Goal: Information Seeking & Learning: Learn about a topic

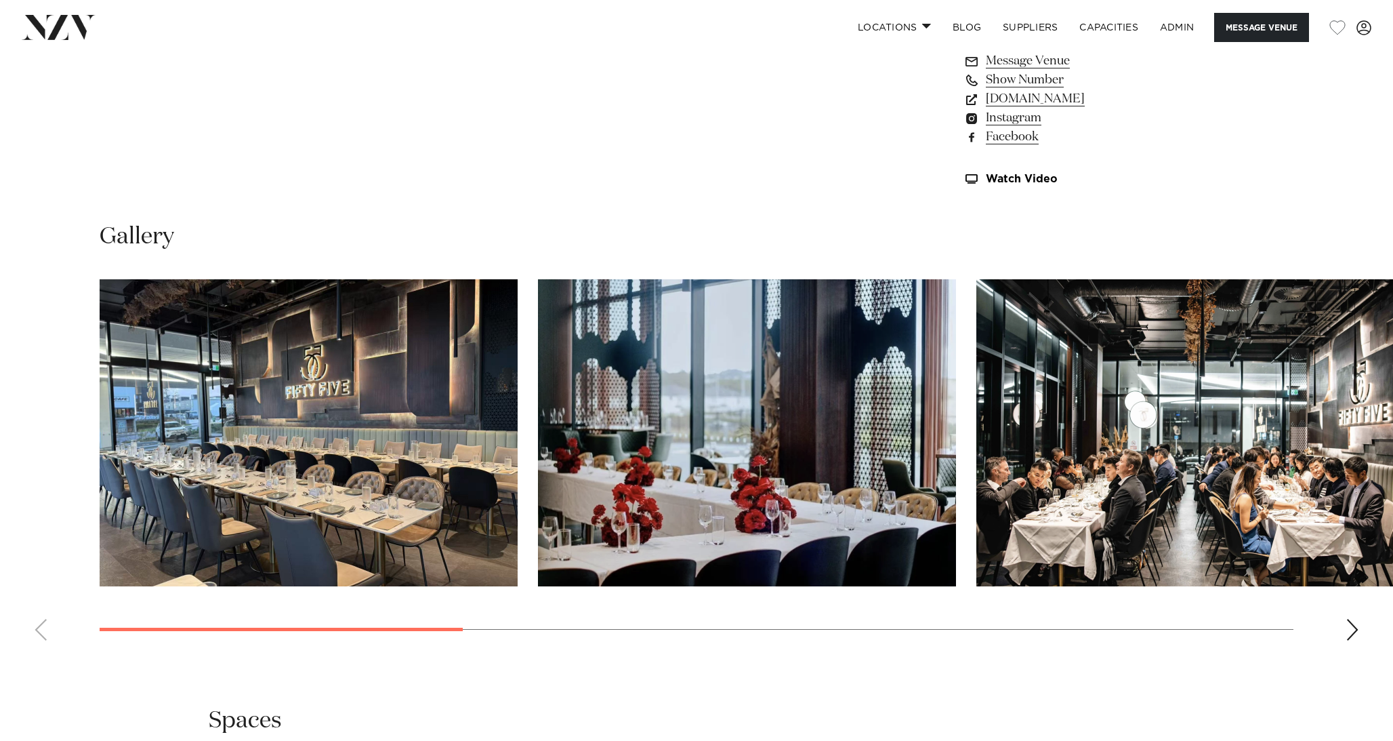
scroll to position [1369, 0]
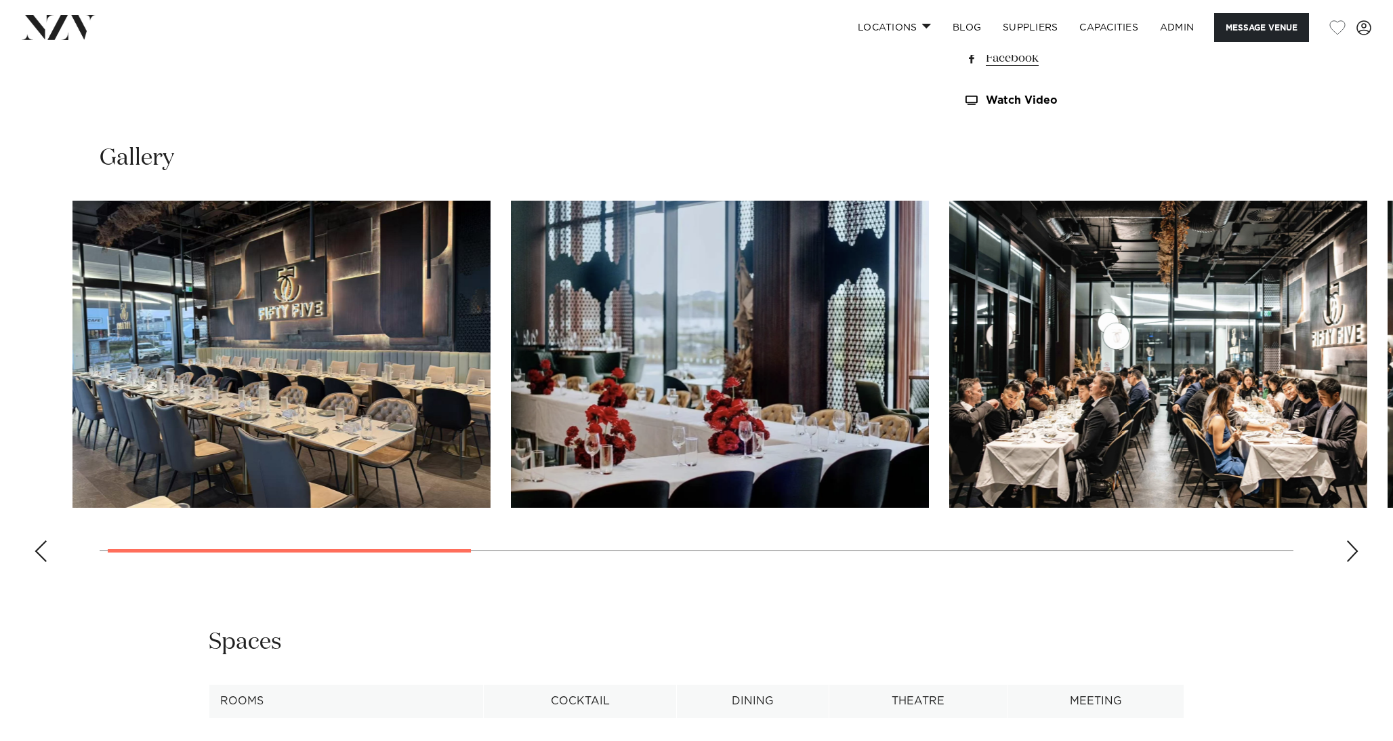
click at [511, 407] on img "2 / 9" at bounding box center [720, 354] width 418 height 307
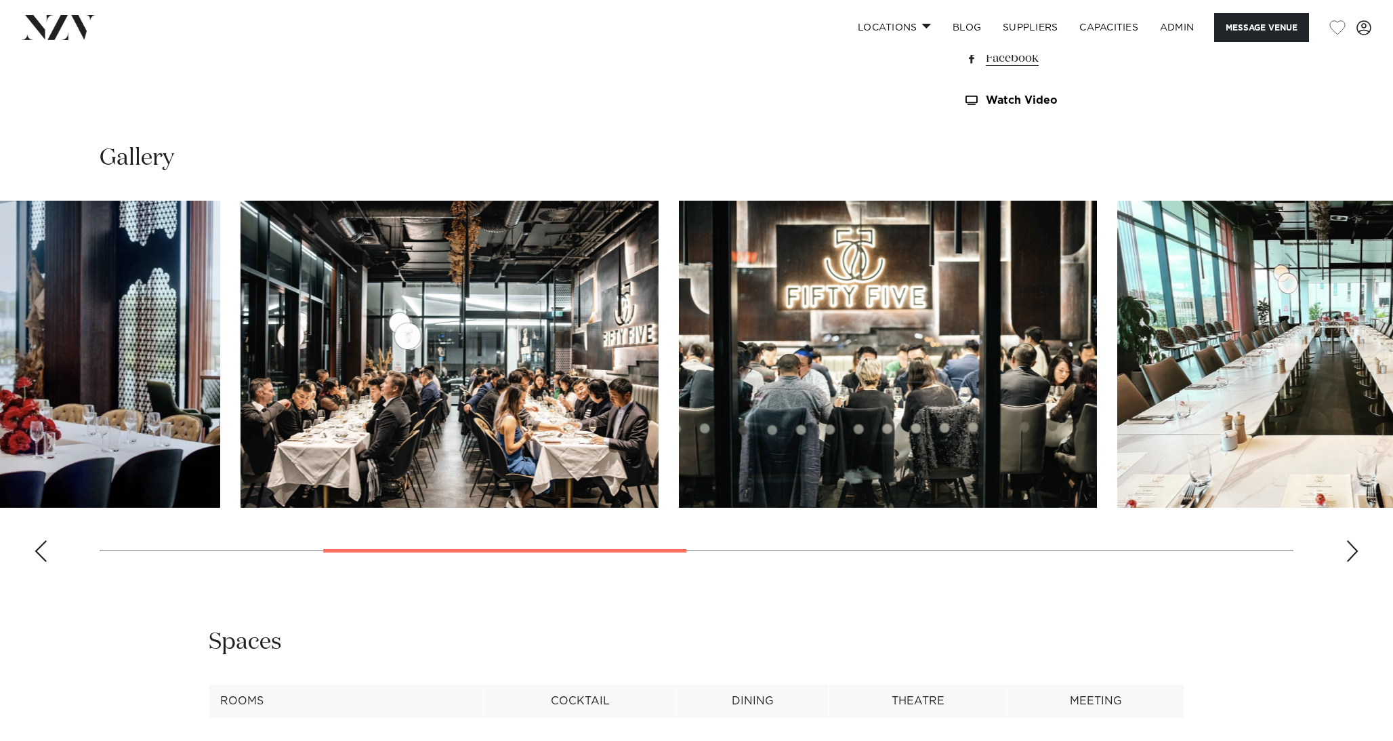
click at [430, 399] on img "3 / 9" at bounding box center [450, 354] width 418 height 307
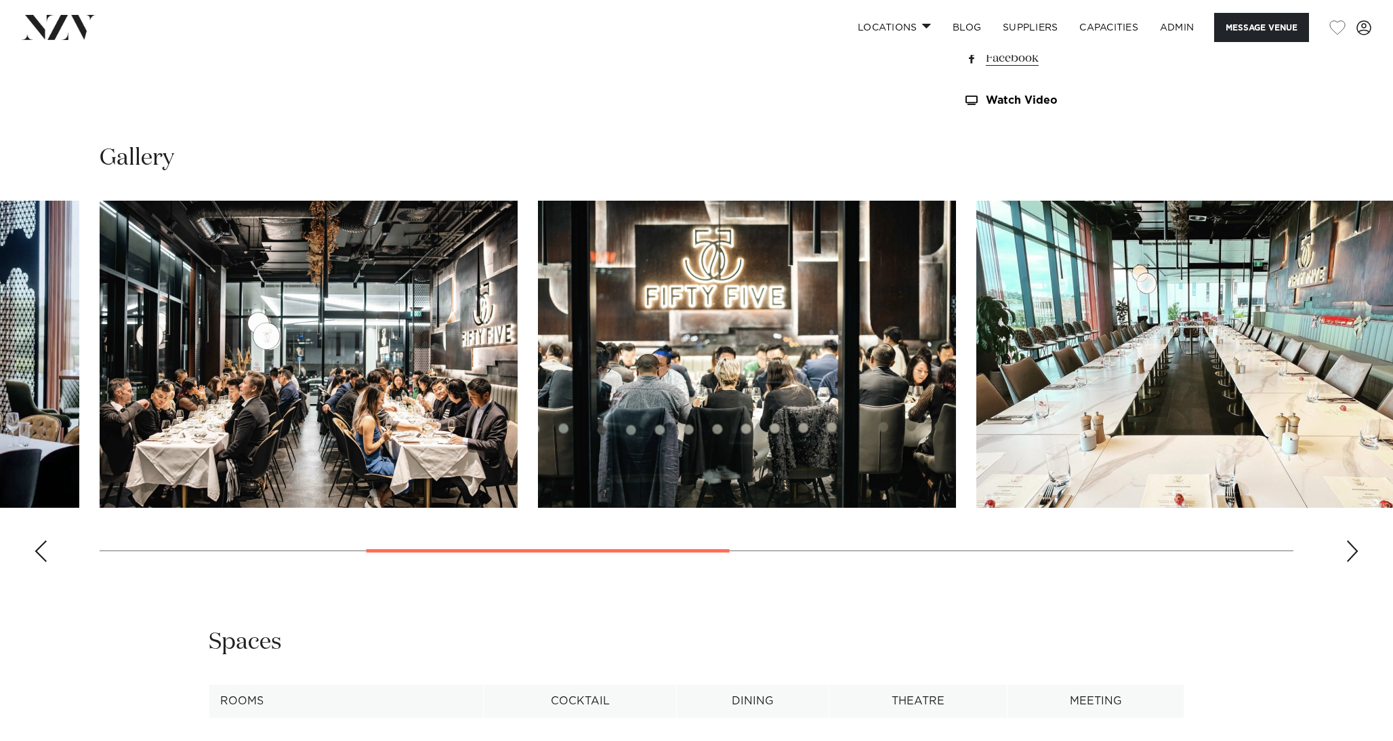
click at [485, 384] on img "3 / 9" at bounding box center [309, 354] width 418 height 307
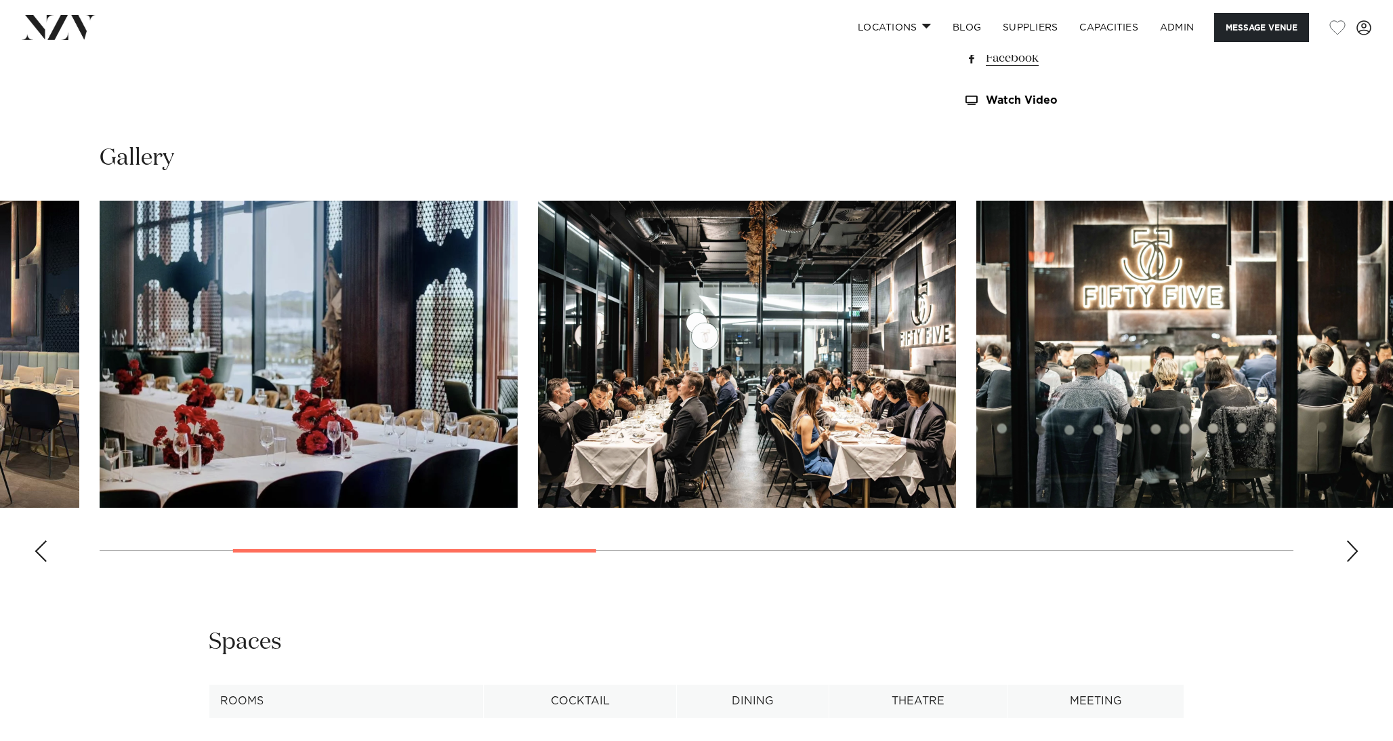
click at [518, 384] on img "2 / 9" at bounding box center [309, 354] width 418 height 307
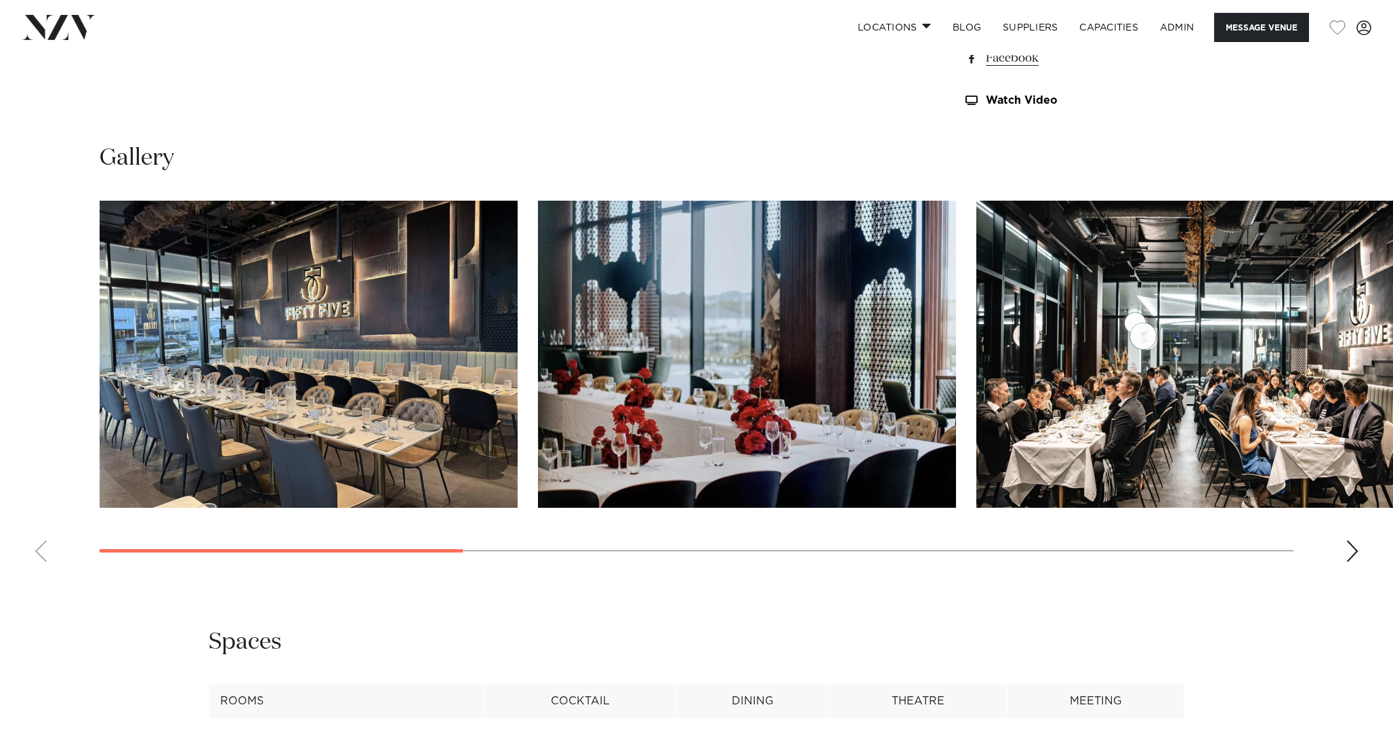
click at [538, 373] on img "2 / 9" at bounding box center [747, 354] width 418 height 307
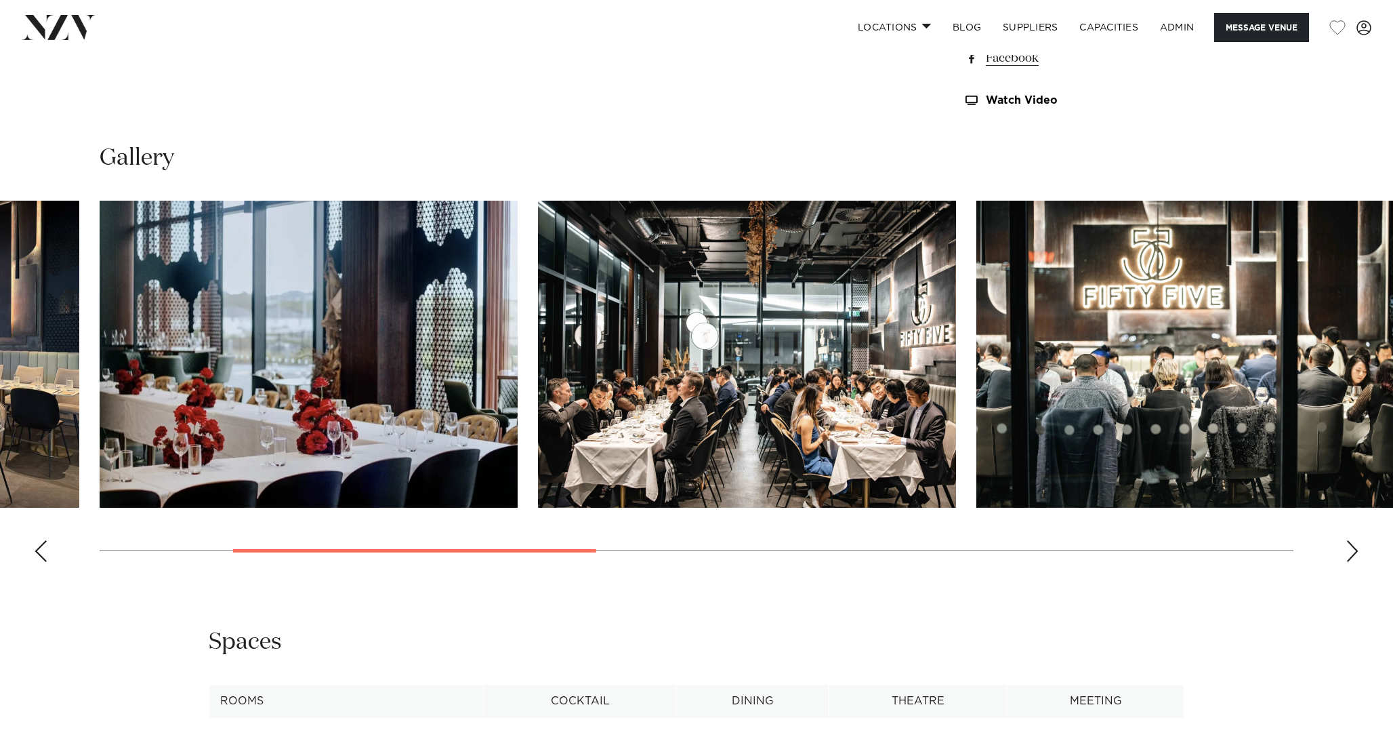
click at [538, 384] on img "3 / 9" at bounding box center [747, 354] width 418 height 307
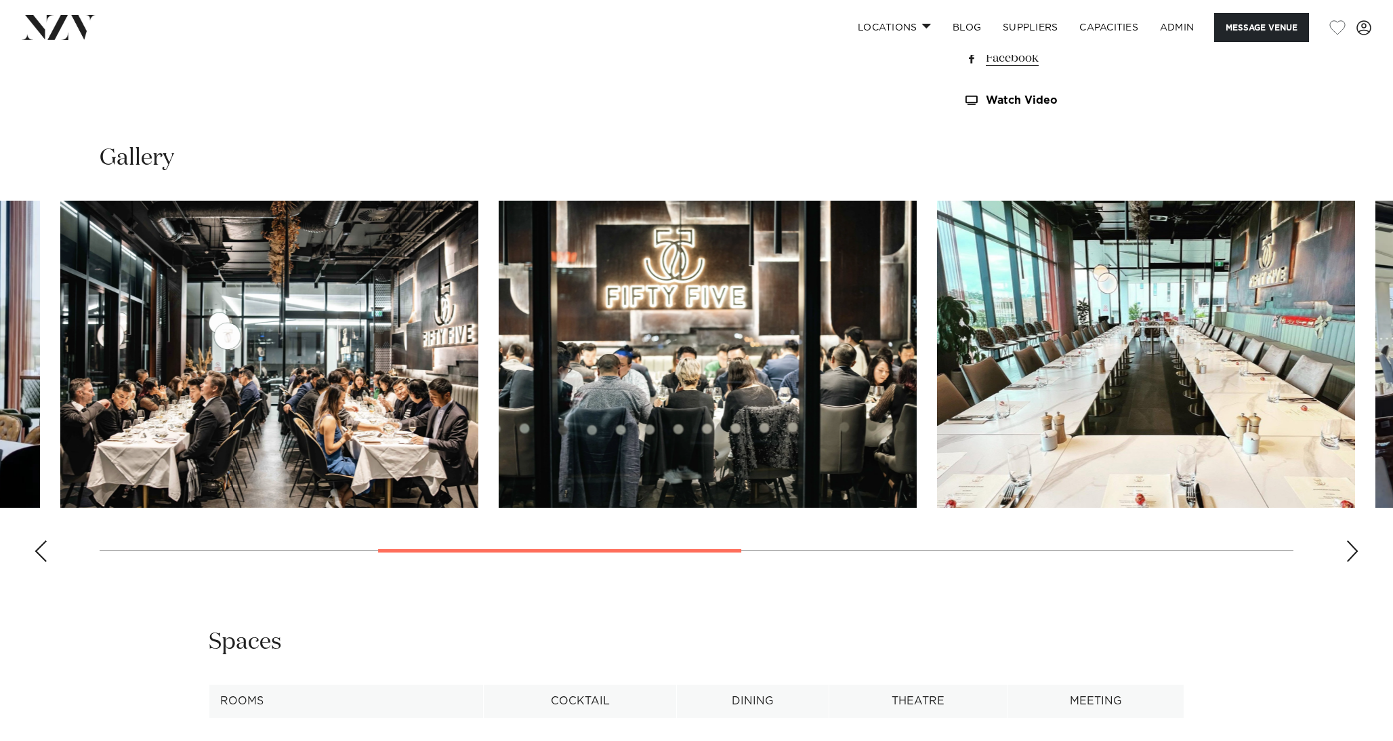
click at [527, 378] on img "4 / 9" at bounding box center [708, 354] width 418 height 307
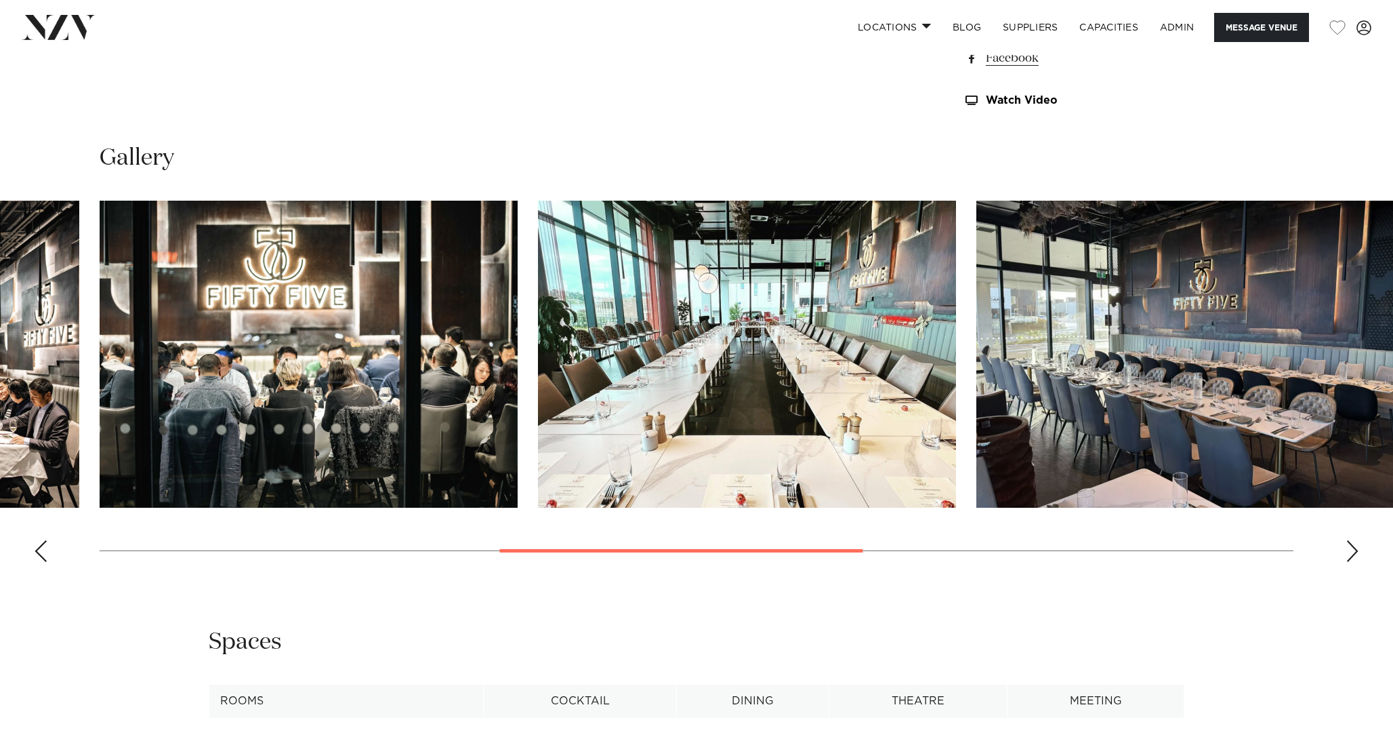
click at [541, 382] on img "5 / 9" at bounding box center [747, 354] width 418 height 307
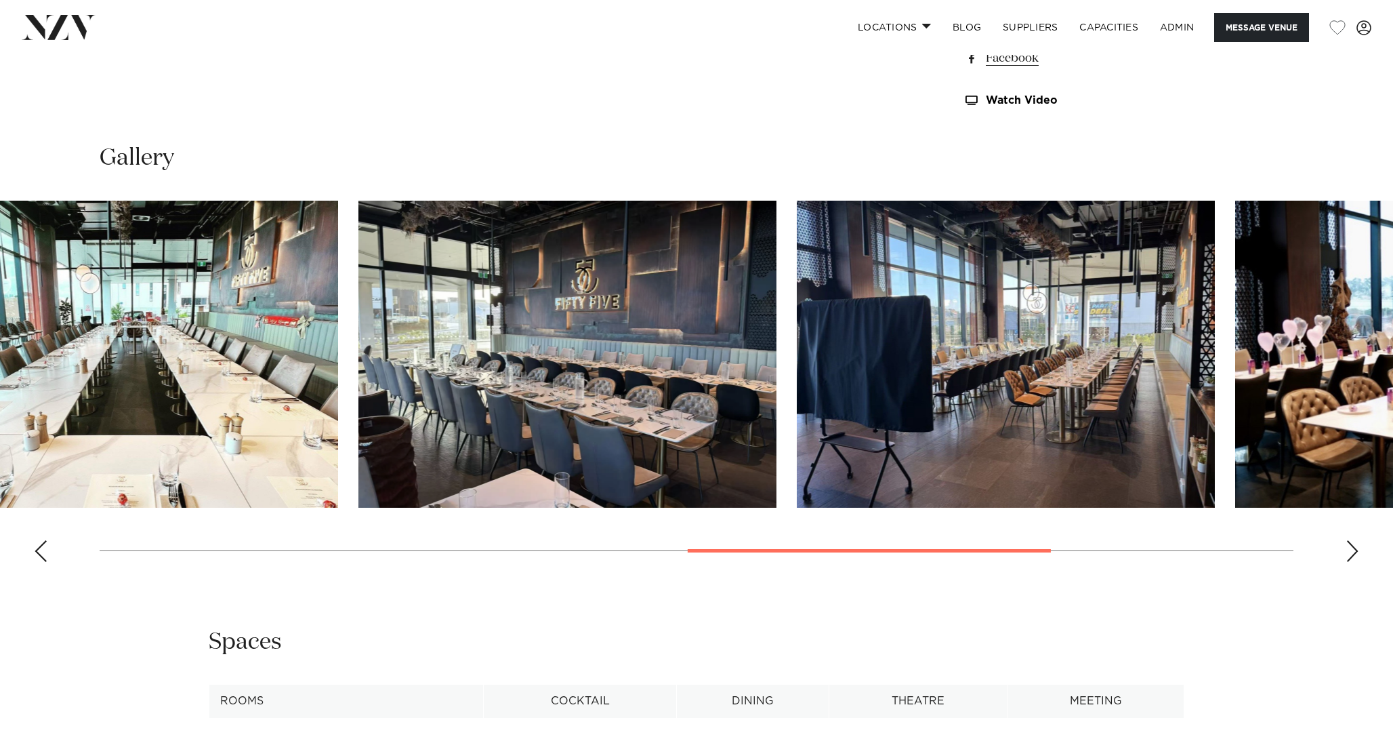
click at [525, 369] on img "6 / 9" at bounding box center [567, 354] width 418 height 307
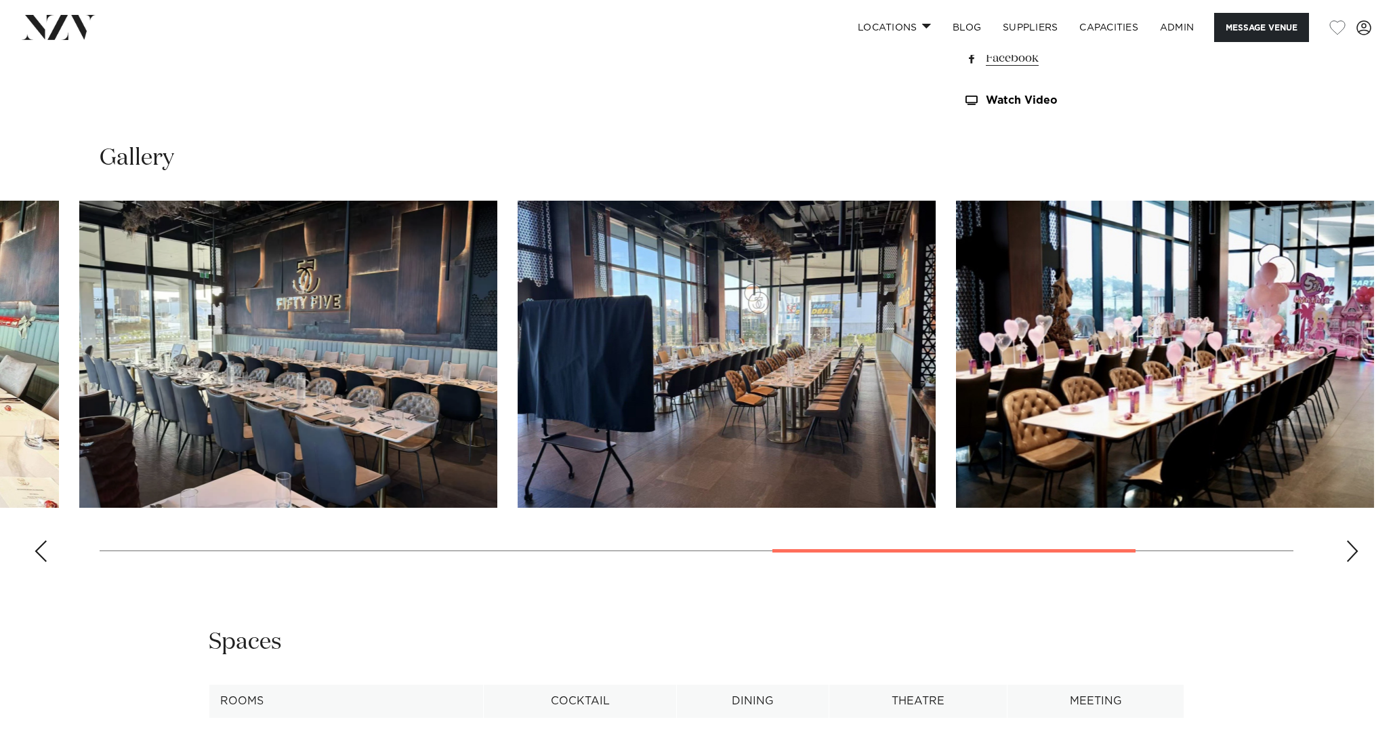
click at [518, 318] on img "7 / 9" at bounding box center [727, 354] width 418 height 307
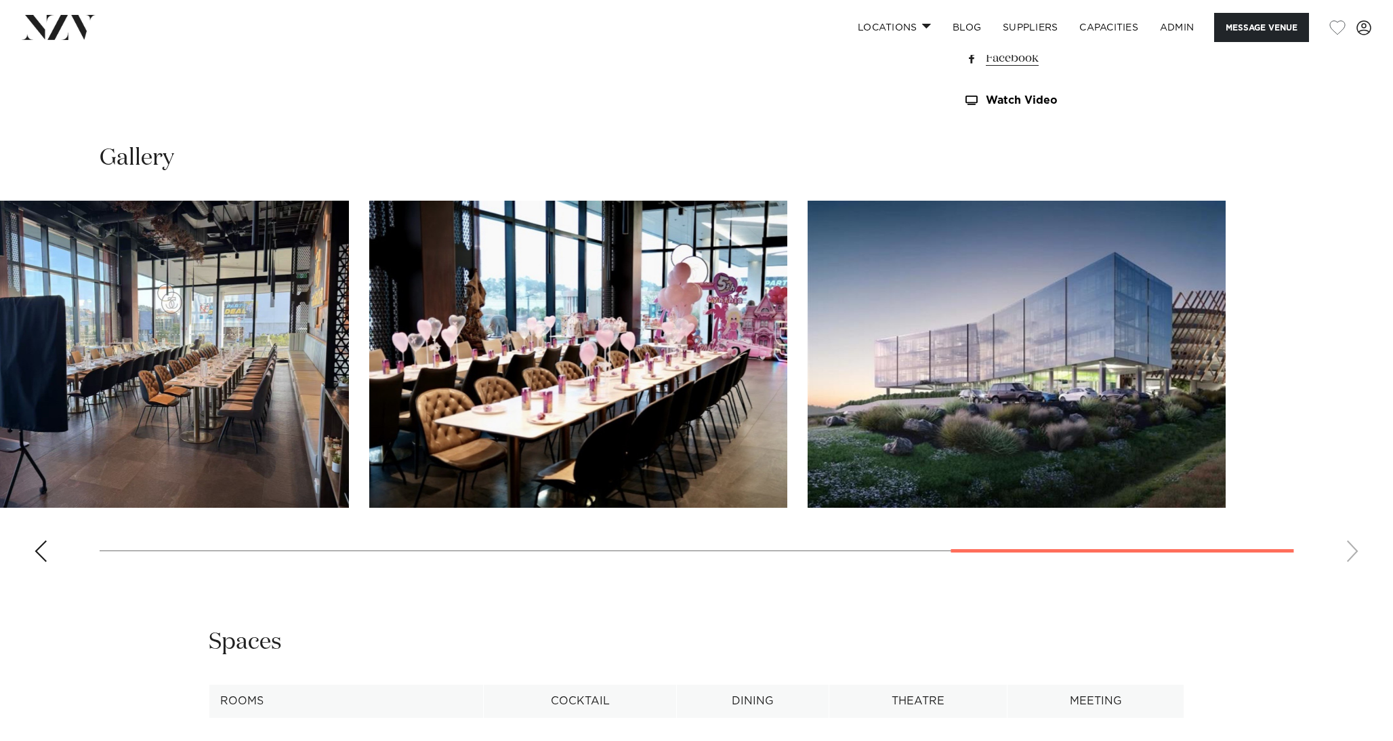
click at [518, 310] on img "8 / 9" at bounding box center [578, 354] width 418 height 307
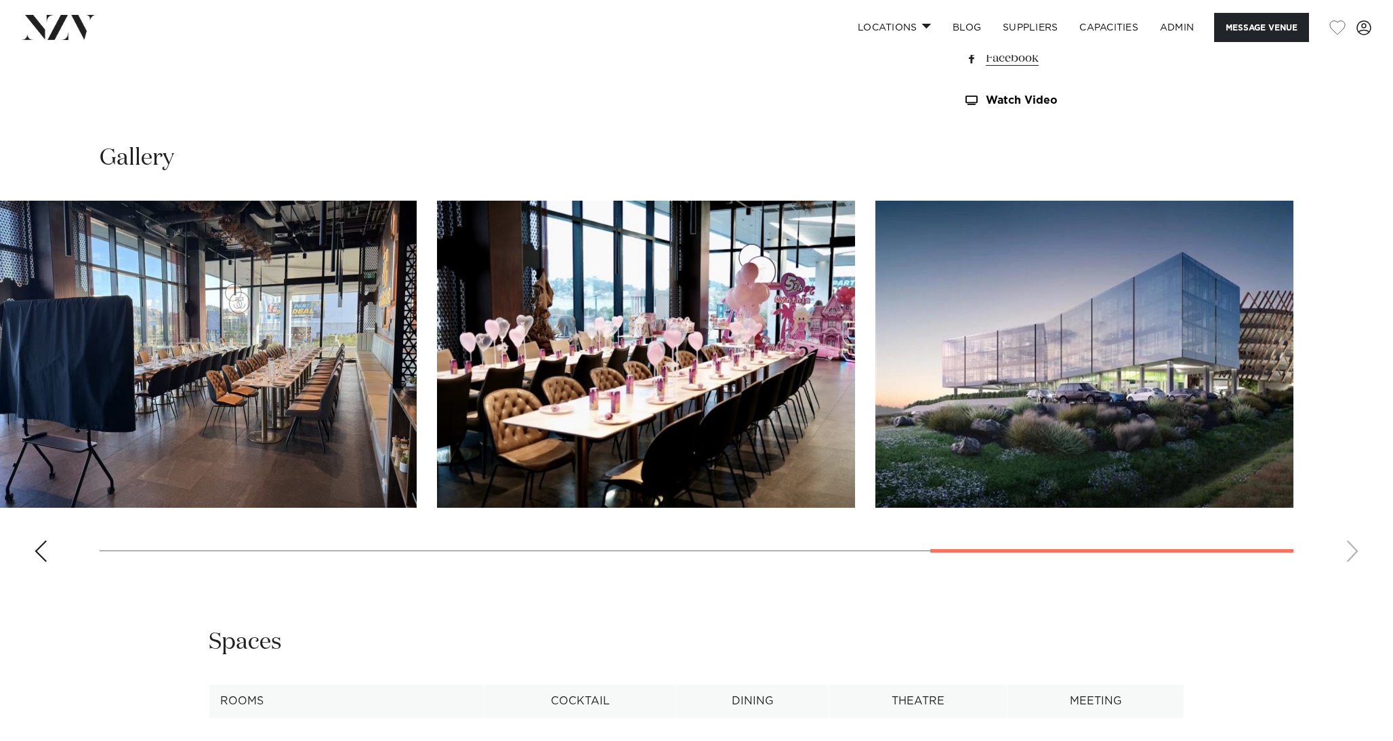
click at [417, 369] on img "7 / 9" at bounding box center [208, 354] width 418 height 307
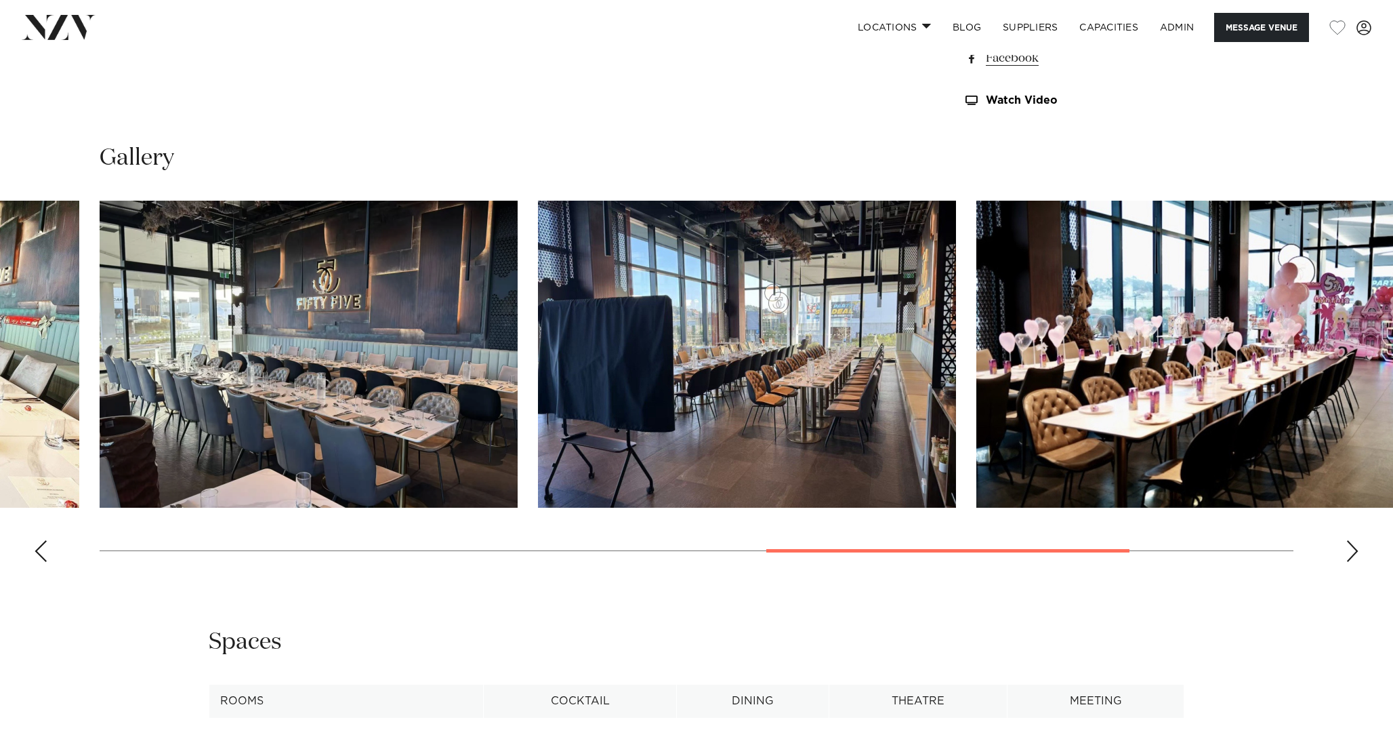
click at [518, 363] on img "6 / 9" at bounding box center [309, 354] width 418 height 307
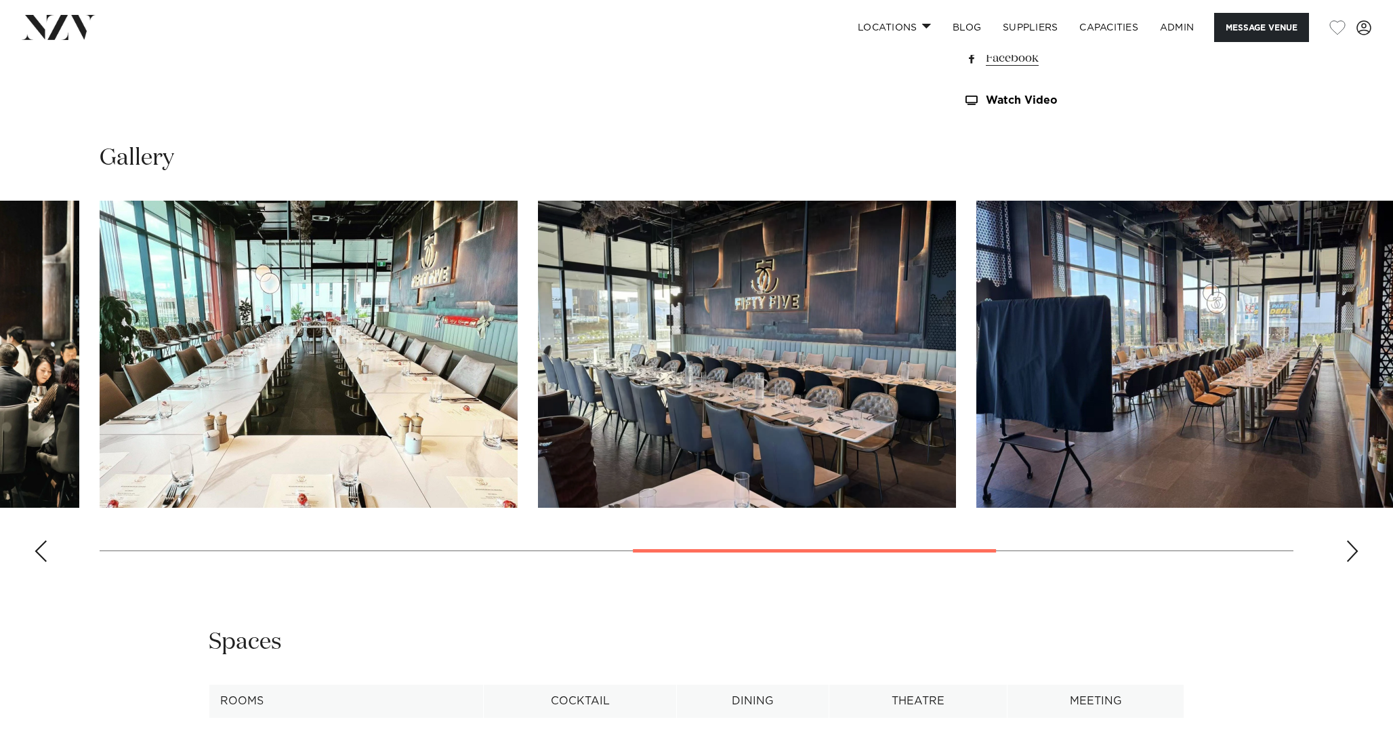
click at [518, 383] on img "5 / 9" at bounding box center [309, 354] width 418 height 307
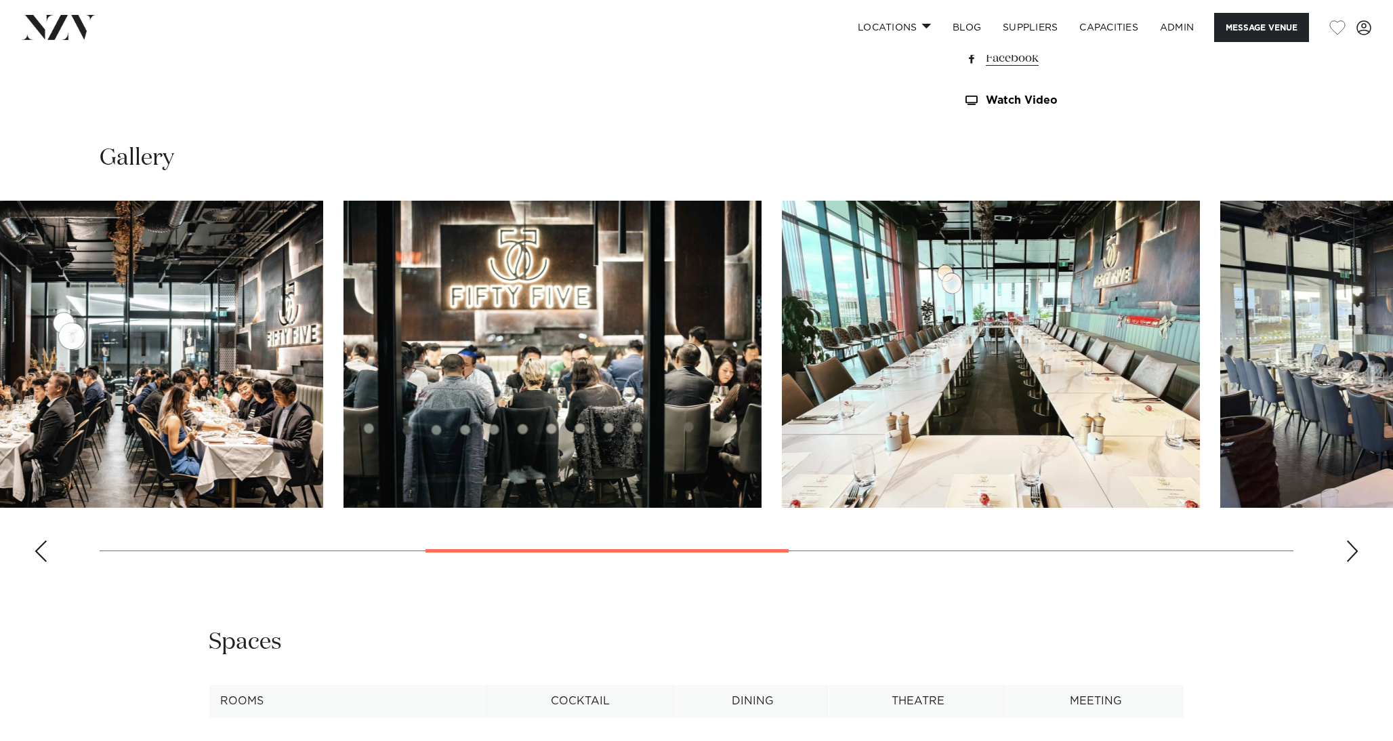
click at [725, 365] on img "4 / 9" at bounding box center [553, 354] width 418 height 307
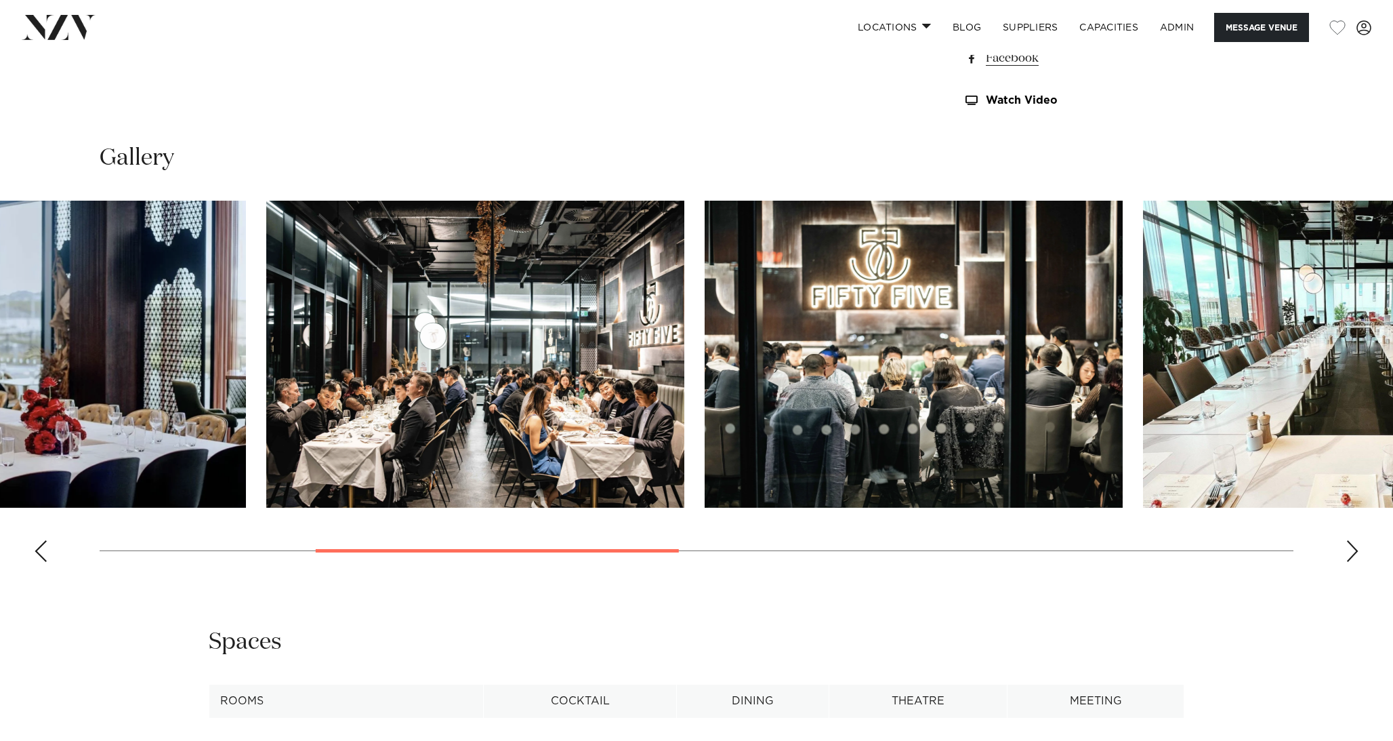
click at [684, 351] on img "3 / 9" at bounding box center [475, 354] width 418 height 307
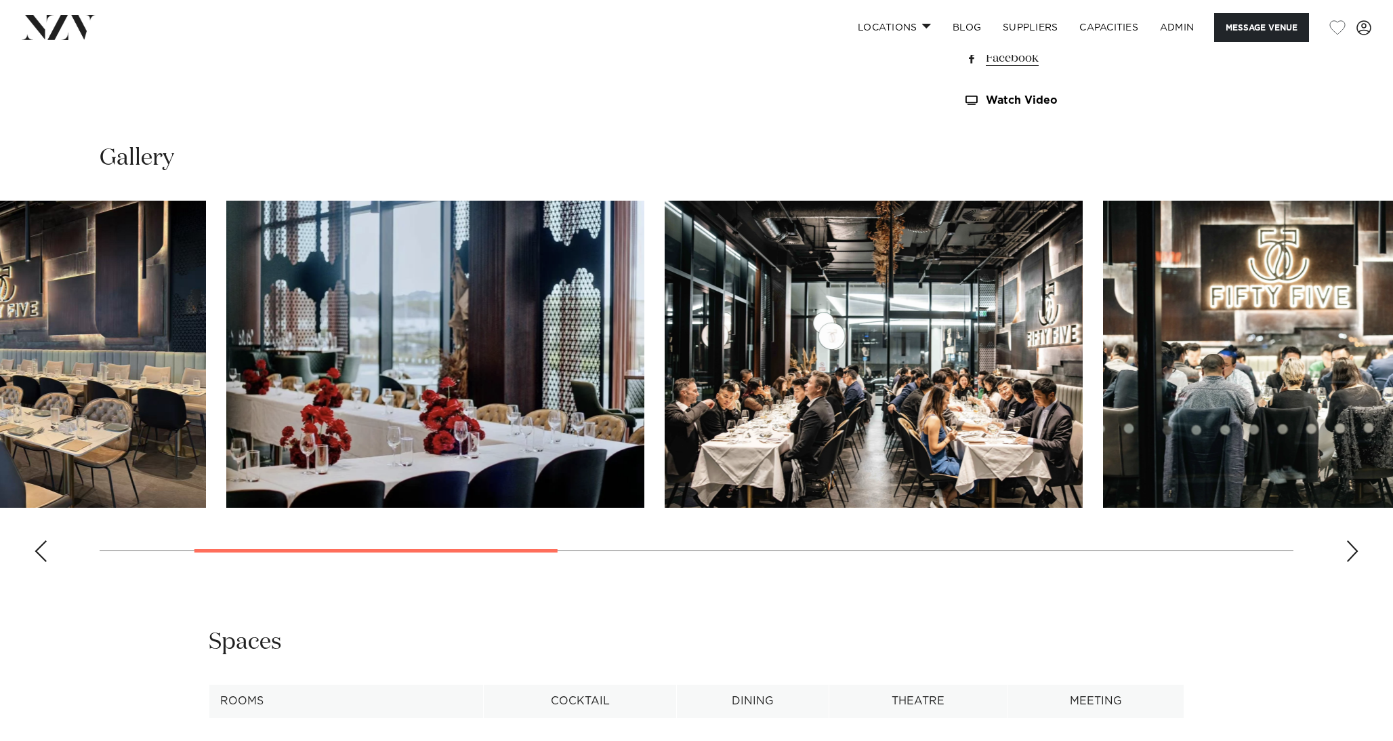
click at [644, 350] on img "2 / 9" at bounding box center [435, 354] width 418 height 307
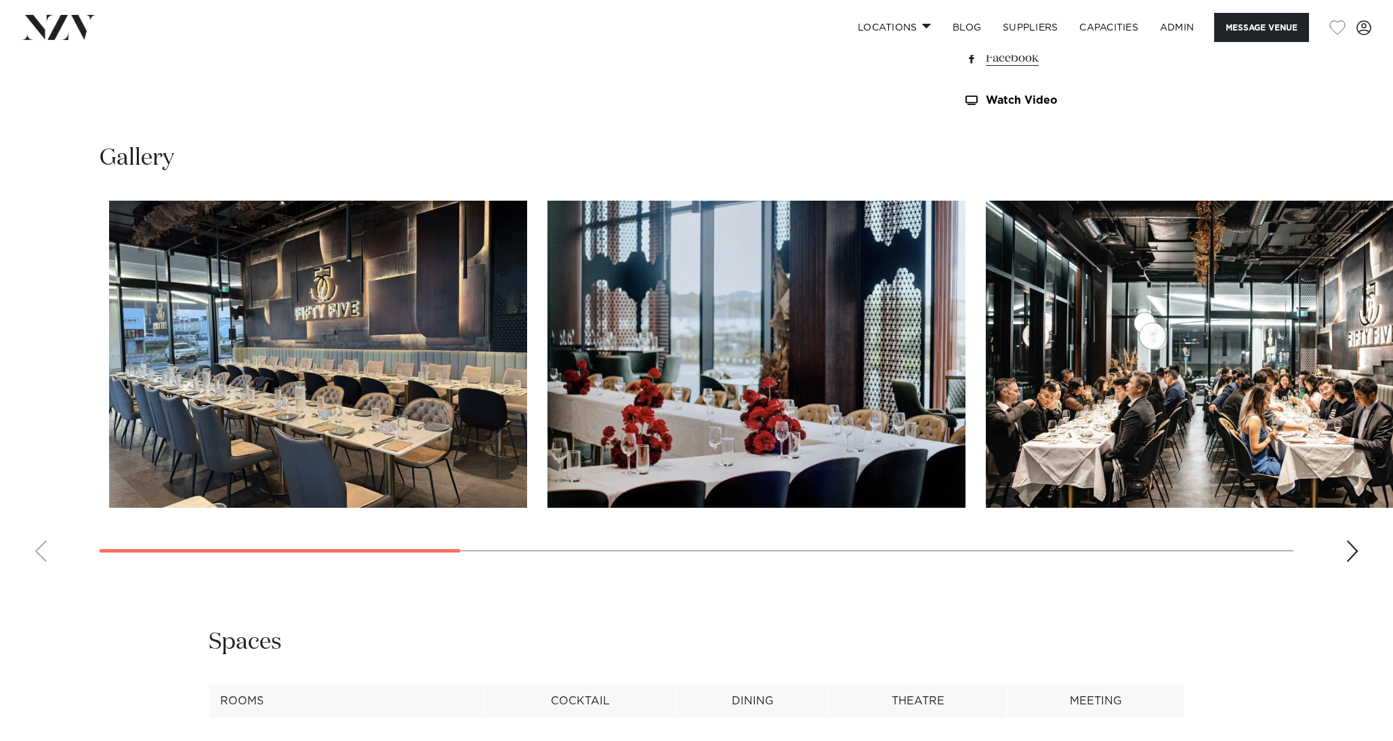
click at [0, 0] on slot at bounding box center [0, 0] width 0 height 0
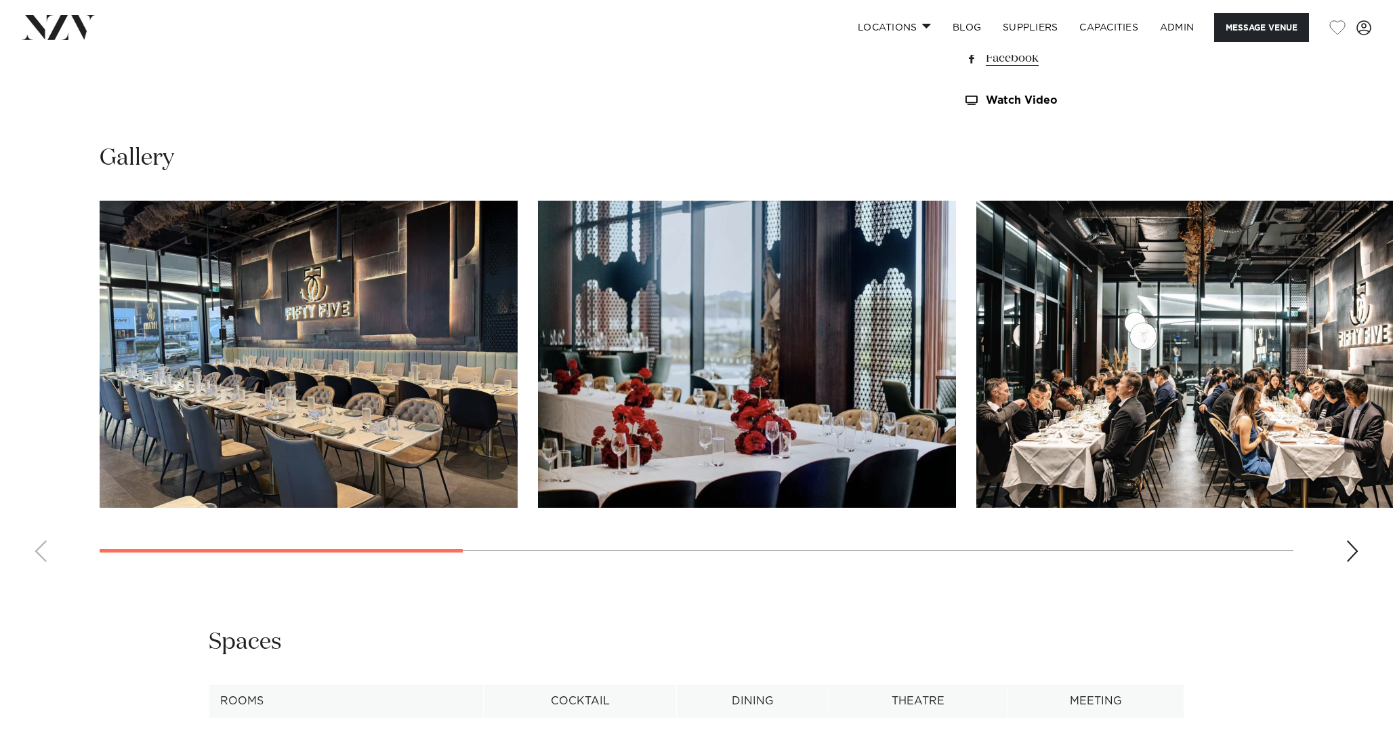
click at [553, 388] on img "2 / 9" at bounding box center [747, 354] width 418 height 307
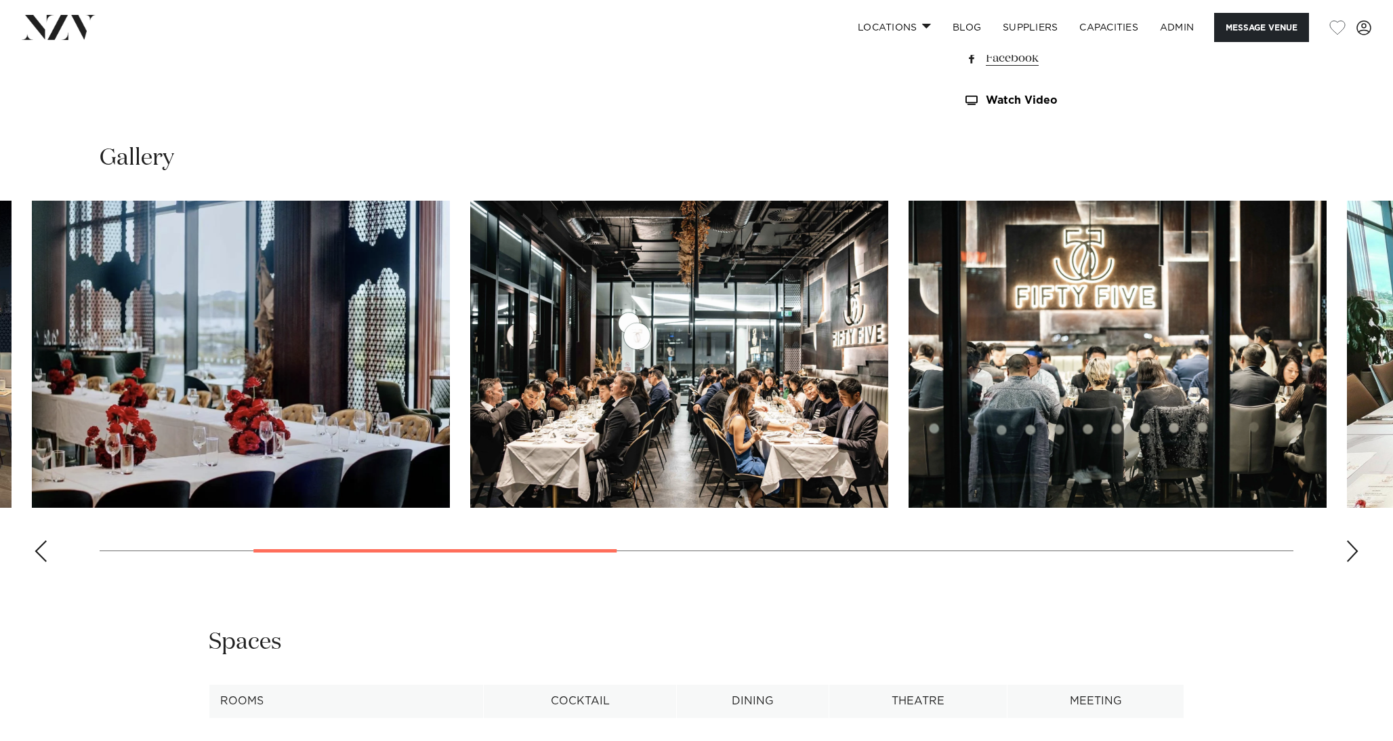
click at [531, 383] on img "3 / 9" at bounding box center [679, 354] width 418 height 307
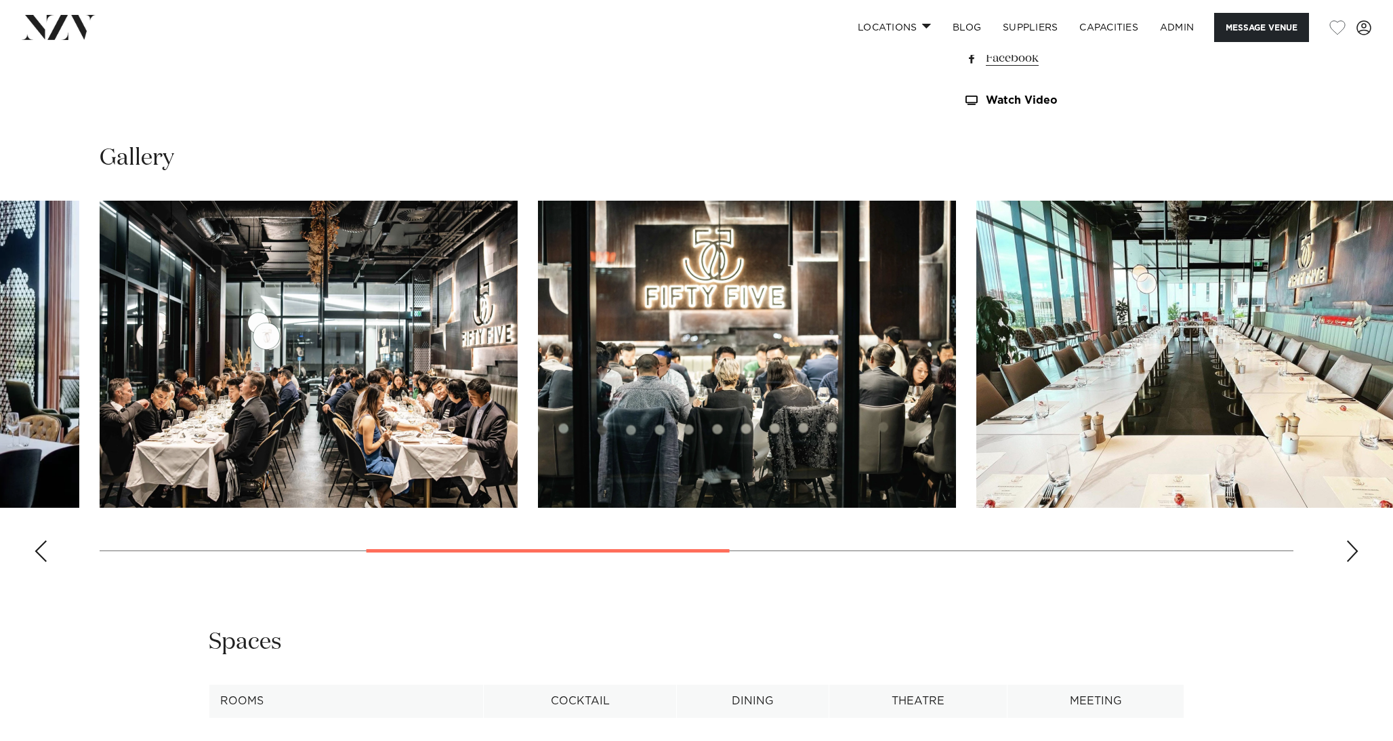
click at [538, 394] on img "4 / 9" at bounding box center [747, 354] width 418 height 307
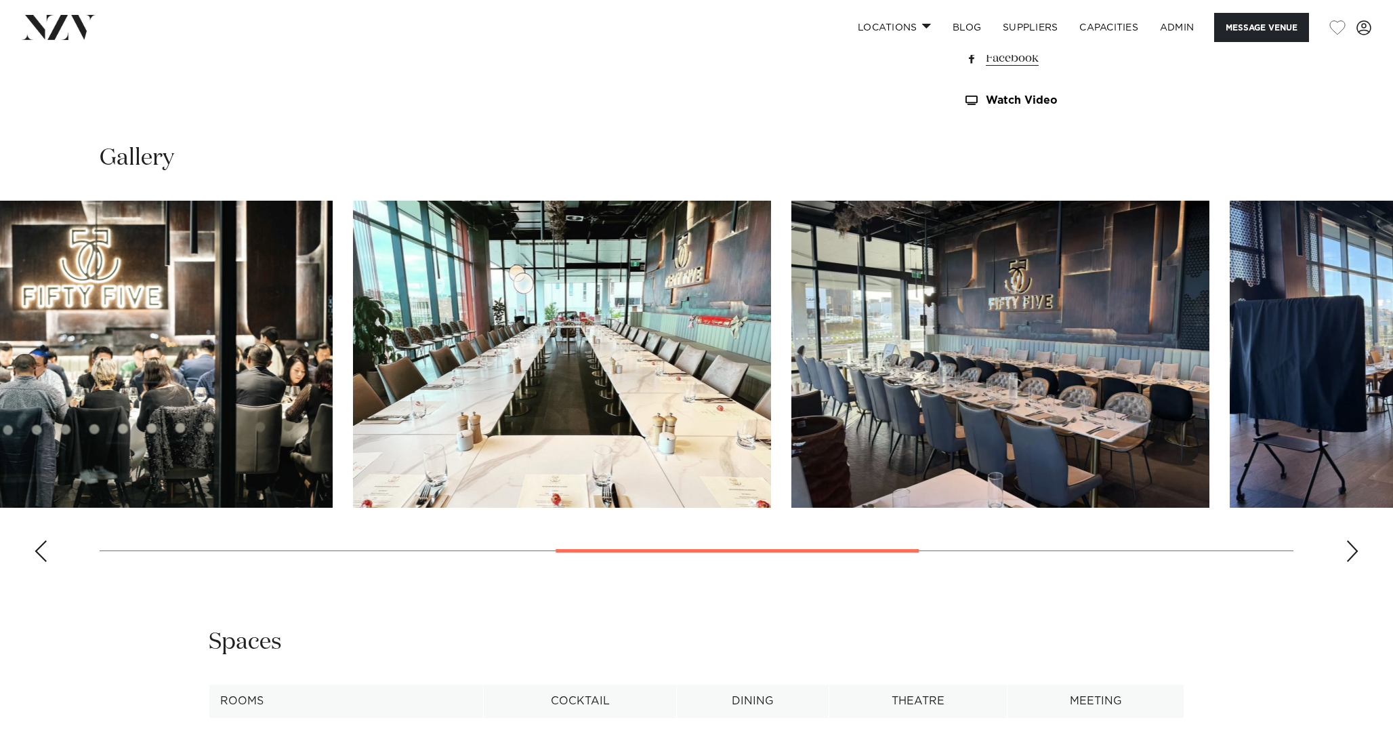
click at [255, 393] on img "4 / 9" at bounding box center [124, 354] width 418 height 307
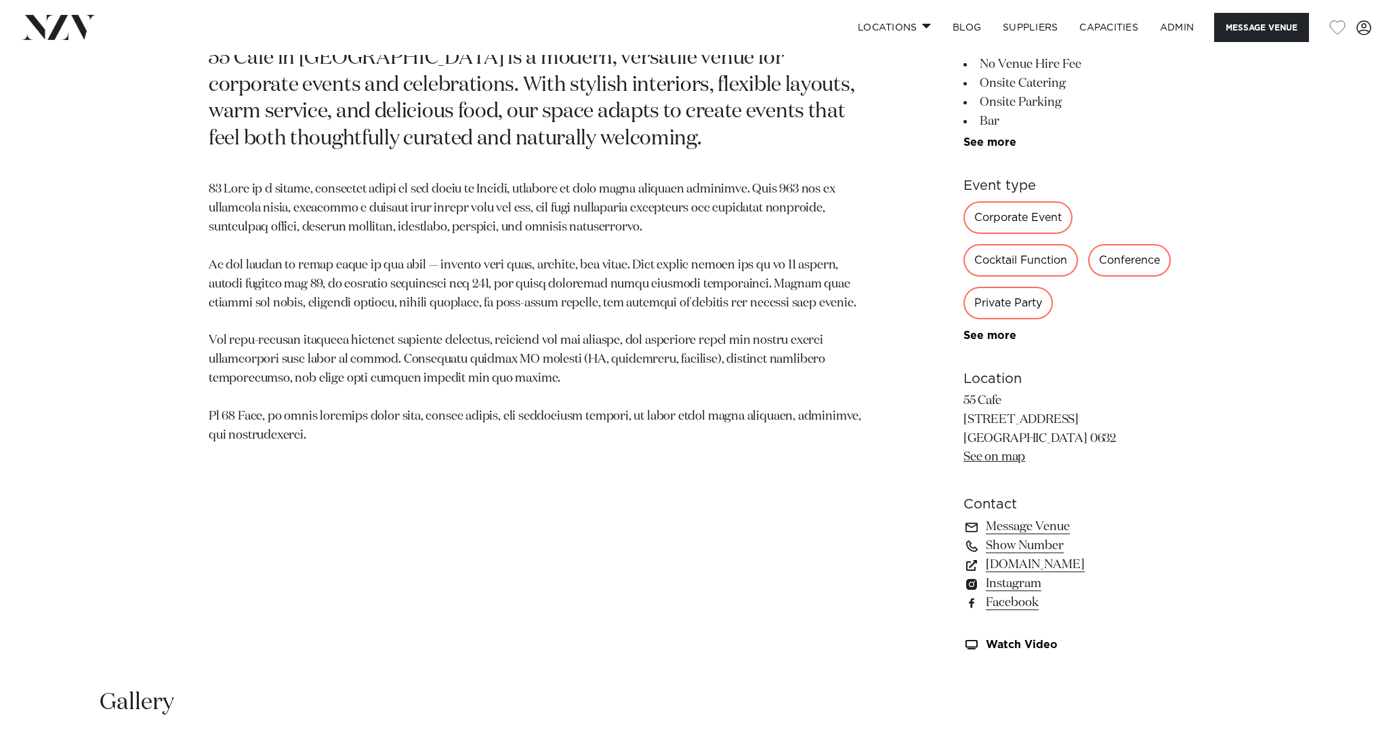
scroll to position [813, 0]
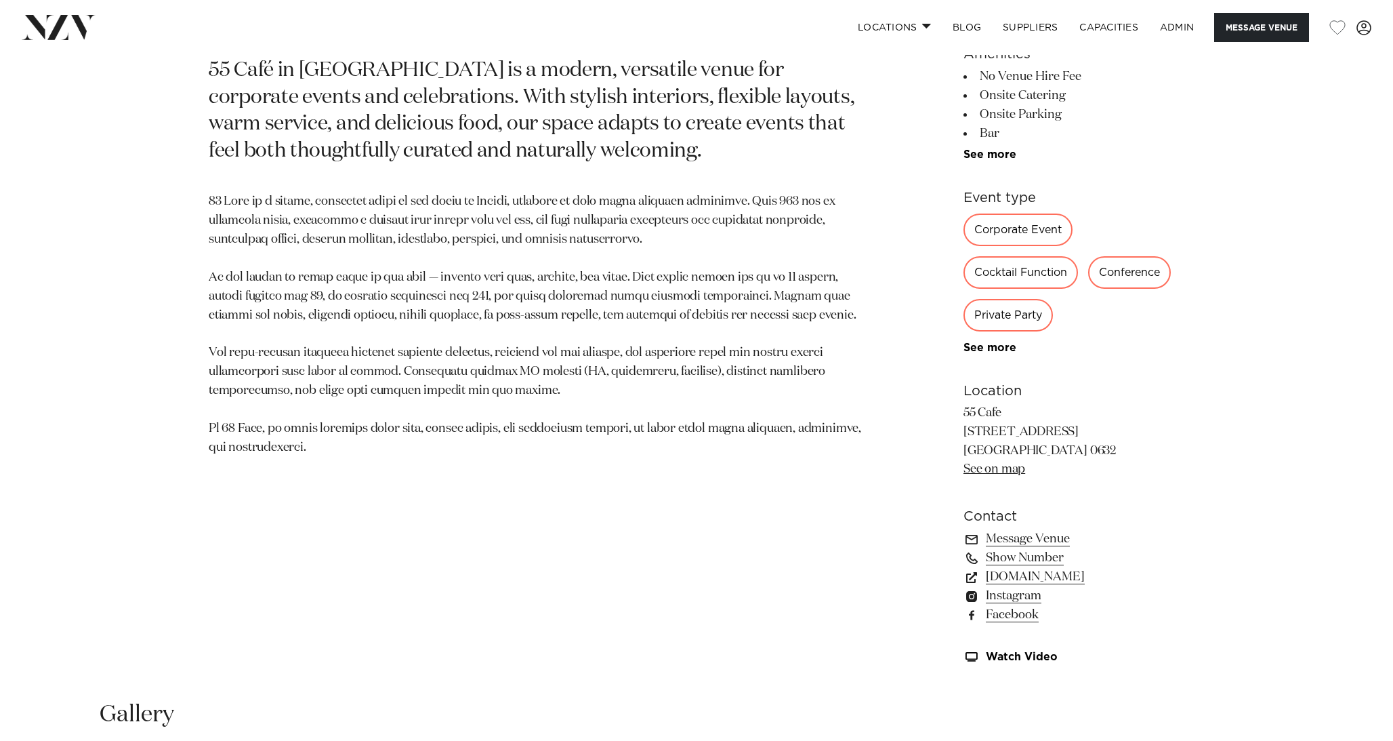
click at [412, 232] on p at bounding box center [538, 324] width 659 height 264
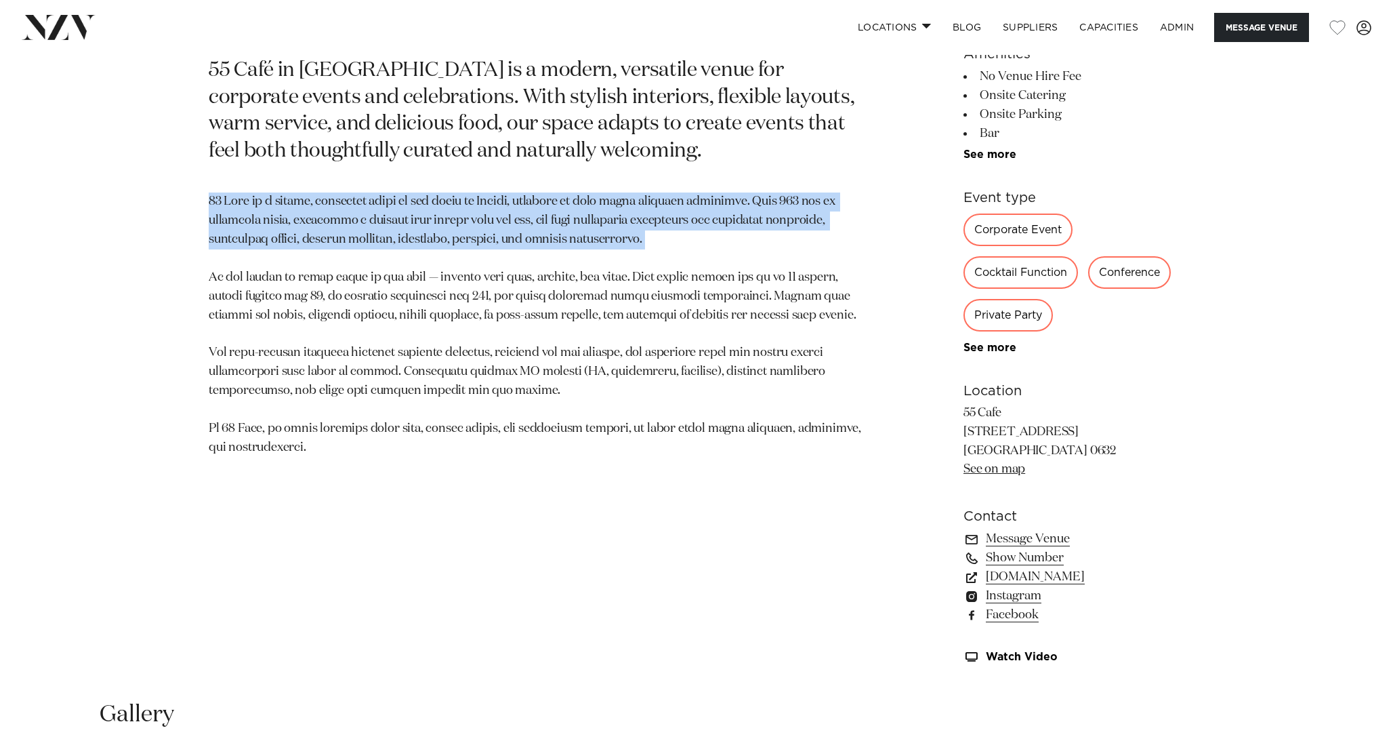
click at [486, 213] on p at bounding box center [538, 324] width 659 height 264
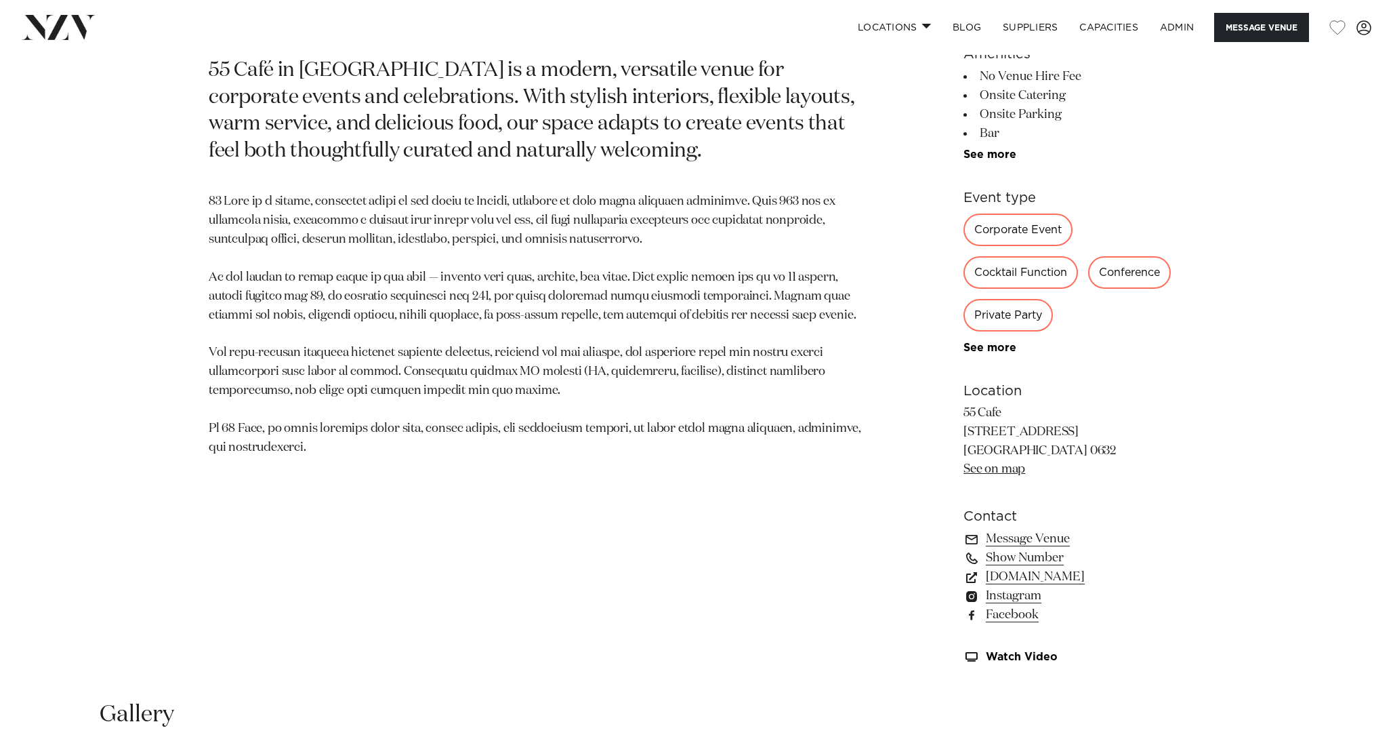
click at [486, 213] on p at bounding box center [538, 324] width 659 height 264
click at [375, 234] on p at bounding box center [538, 324] width 659 height 264
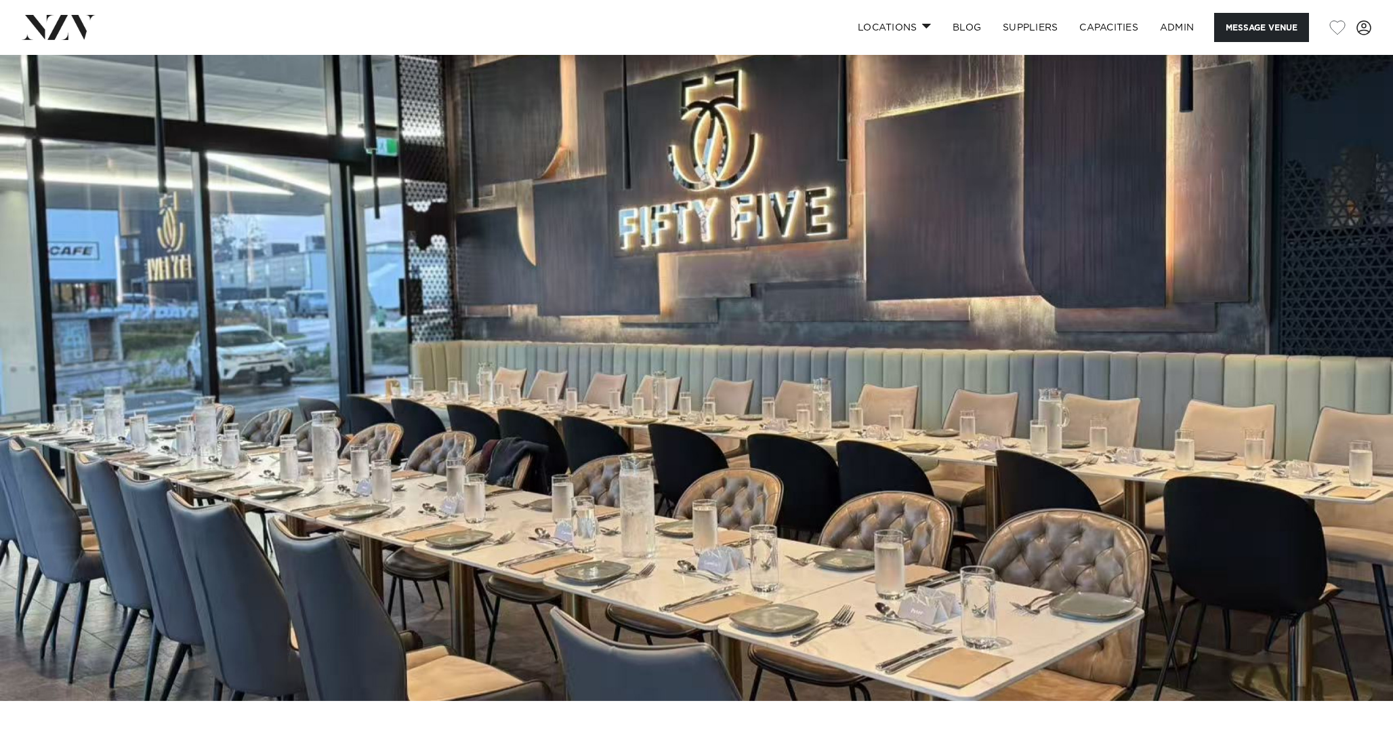
scroll to position [0, 0]
